Goal: Use online tool/utility: Utilize a website feature to perform a specific function

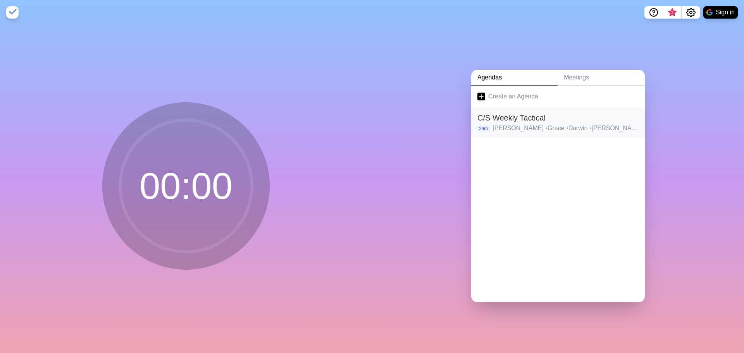
click at [532, 113] on h2 "C/S Weekly Tactical" at bounding box center [557, 118] width 161 height 12
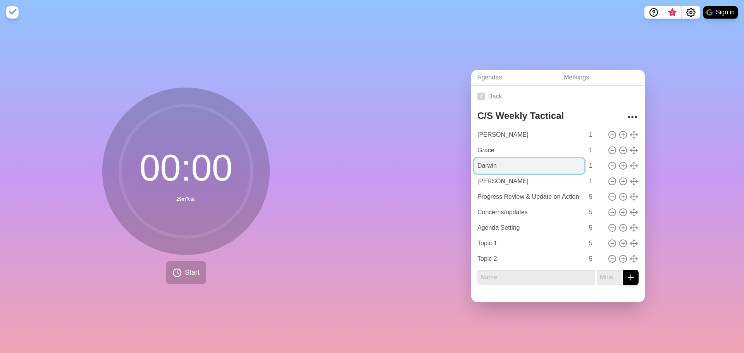
click at [514, 164] on input "Darwin" at bounding box center [529, 165] width 110 height 15
drag, startPoint x: 474, startPoint y: 163, endPoint x: 455, endPoint y: 163, distance: 18.2
click at [455, 163] on div "Agendas Meetings Back C/S Weekly Tactical Marcus 1 Grace 1 Darwin 1 [PERSON_NAM…" at bounding box center [558, 189] width 372 height 328
type input "l"
type input "[PERSON_NAME]"
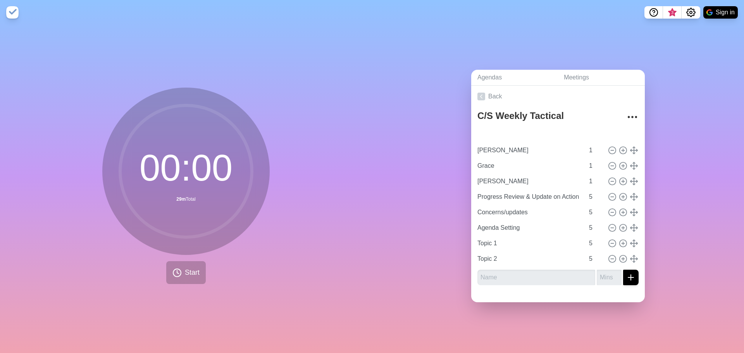
type input "[PERSON_NAME]"
type input "Grace"
type input "[PERSON_NAME]"
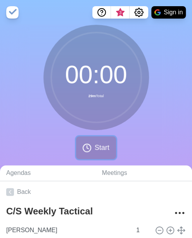
click at [98, 151] on span "Start" at bounding box center [101, 148] width 15 height 10
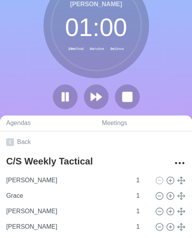
scroll to position [96, 0]
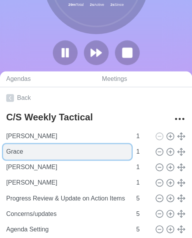
click at [79, 153] on input "Grace" at bounding box center [67, 151] width 128 height 15
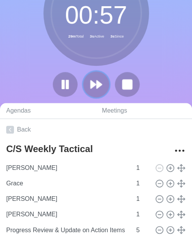
click at [105, 80] on button at bounding box center [96, 84] width 26 height 26
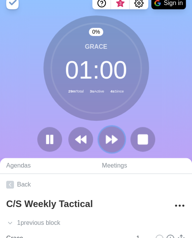
scroll to position [8, 0]
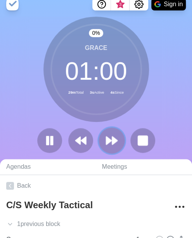
click at [115, 150] on button at bounding box center [111, 140] width 26 height 26
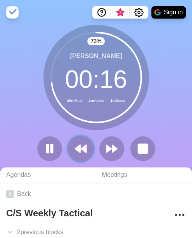
click at [74, 138] on button at bounding box center [80, 149] width 26 height 26
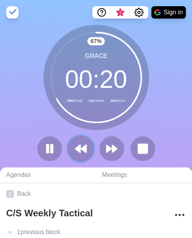
click at [77, 143] on icon at bounding box center [80, 148] width 13 height 13
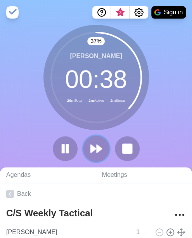
click at [96, 146] on polygon at bounding box center [98, 149] width 5 height 8
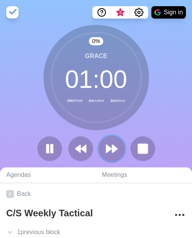
click at [106, 146] on polygon at bounding box center [108, 149] width 5 height 8
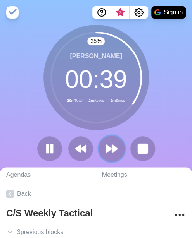
click at [112, 148] on polygon at bounding box center [114, 149] width 5 height 8
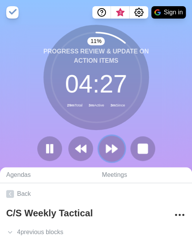
click at [115, 142] on icon at bounding box center [111, 148] width 13 height 13
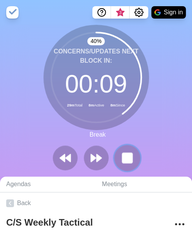
click at [132, 153] on icon at bounding box center [126, 157] width 13 height 13
